Goal: Download file/media

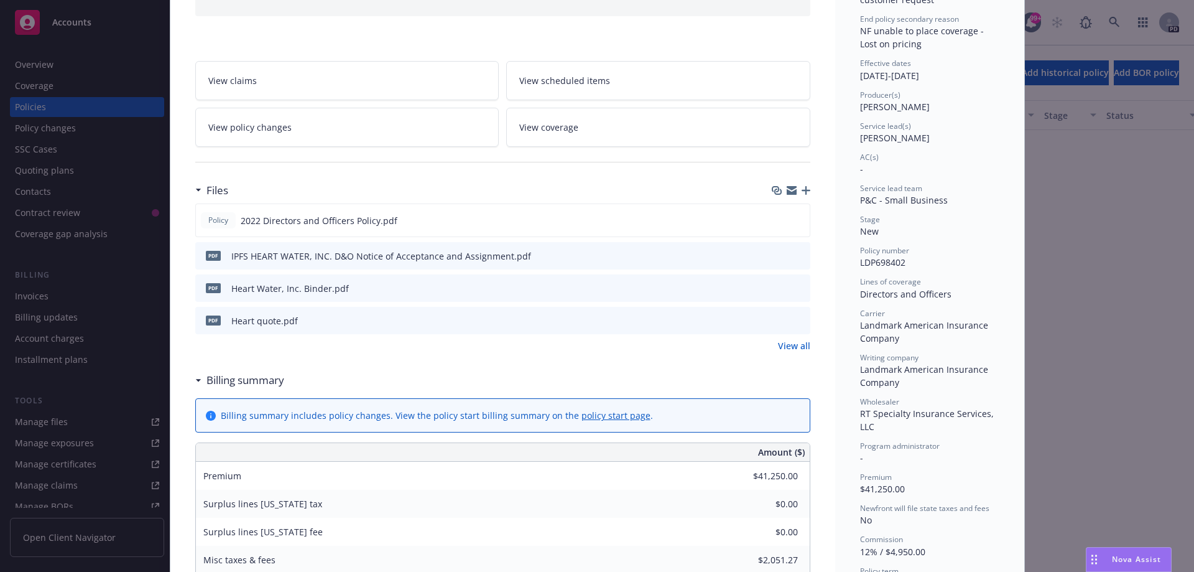
scroll to position [187, 0]
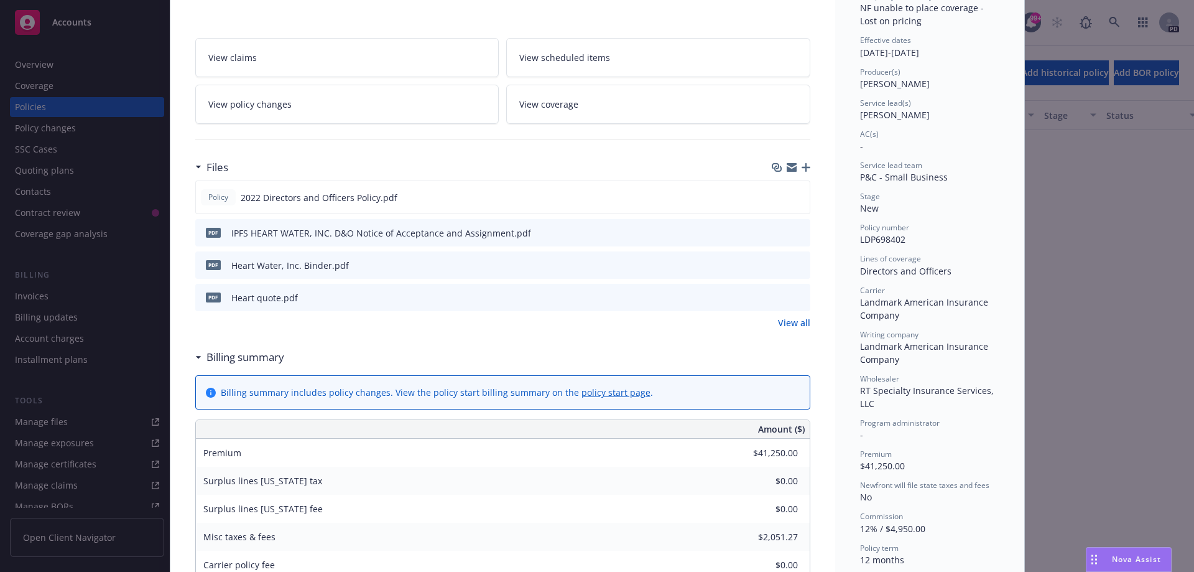
click at [208, 298] on span "pdf" at bounding box center [213, 296] width 15 height 9
click at [783, 323] on link "View all" at bounding box center [794, 322] width 32 height 13
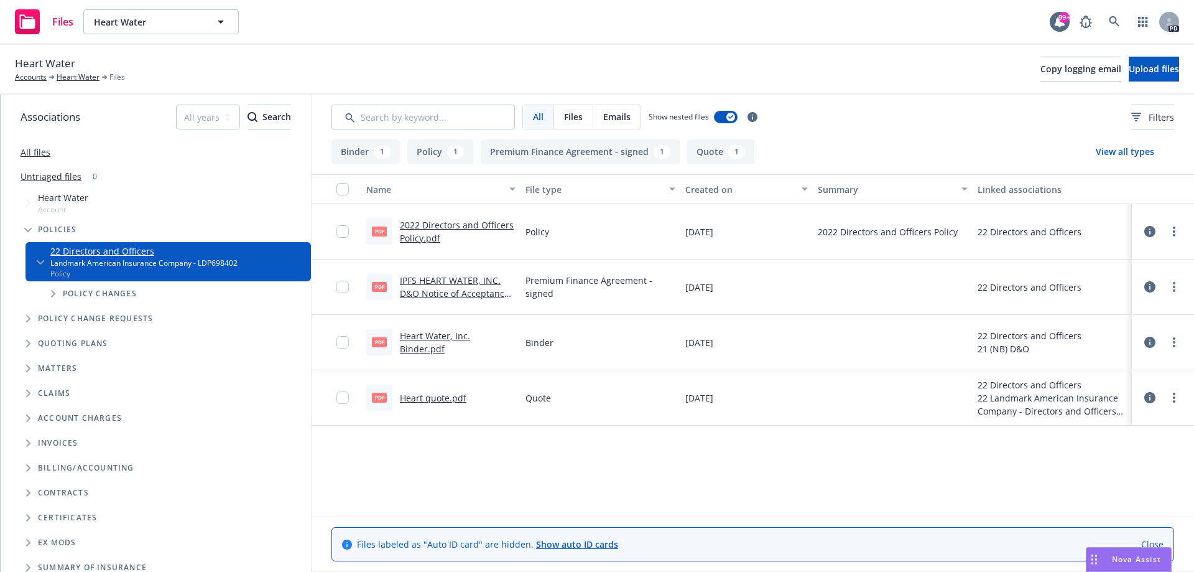
click at [440, 398] on link "Heart quote.pdf" at bounding box center [433, 398] width 67 height 12
